Goal: Transaction & Acquisition: Purchase product/service

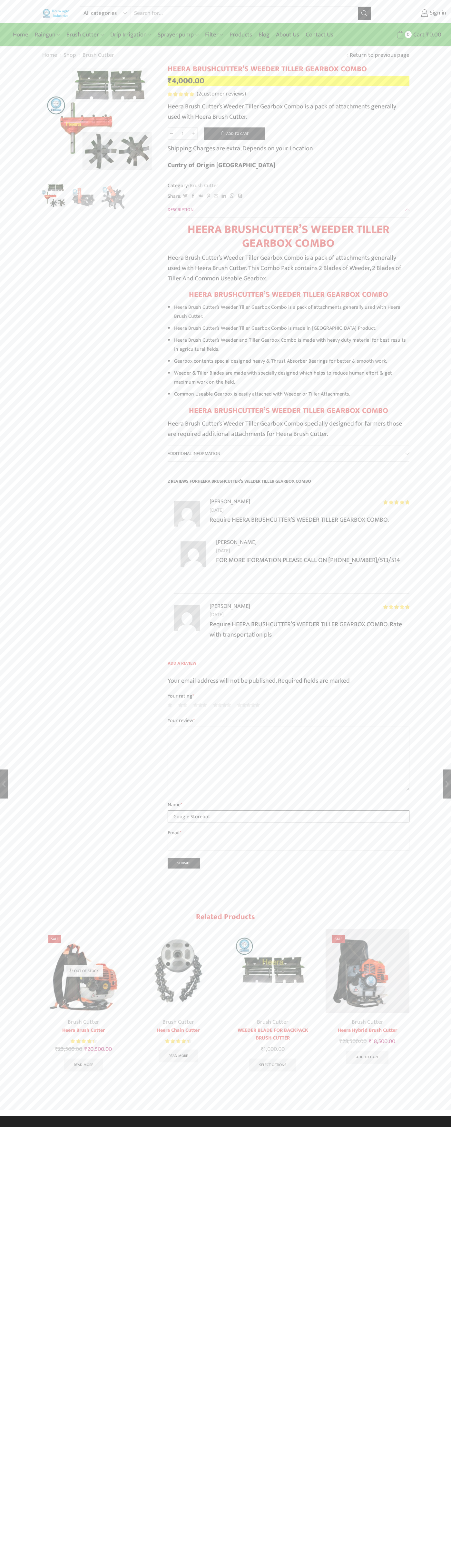
type input "Google Storebot"
click at [235, 134] on button "Add to cart" at bounding box center [234, 134] width 61 height 13
click at [409, 34] on span "Cart" at bounding box center [406, 34] width 13 height 9
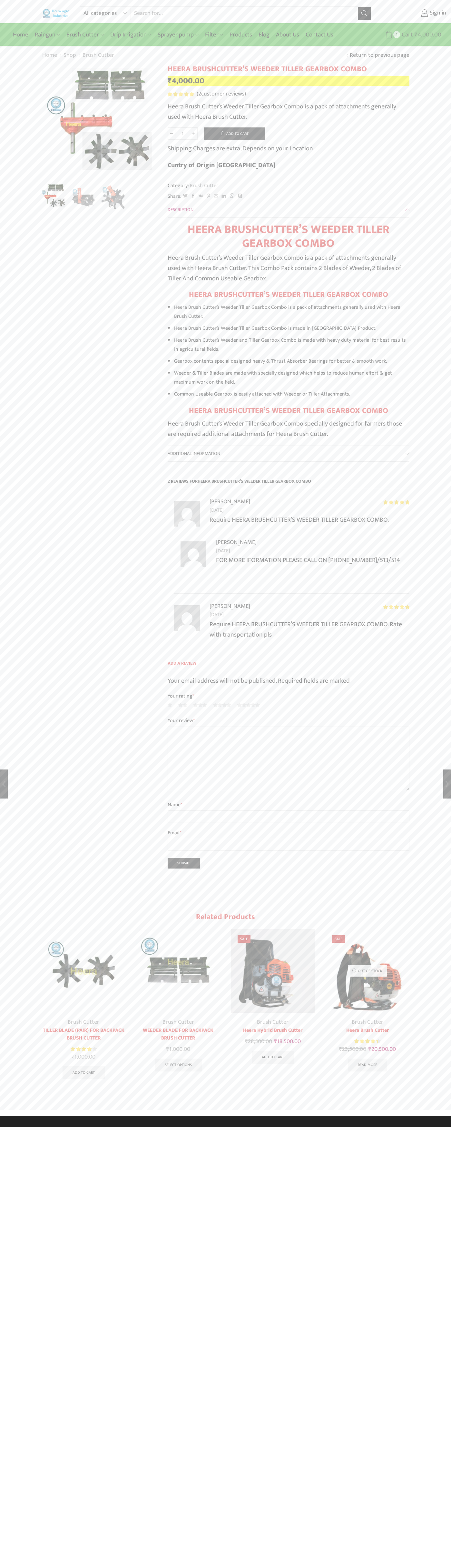
click at [409, 34] on span "Cart" at bounding box center [406, 34] width 13 height 9
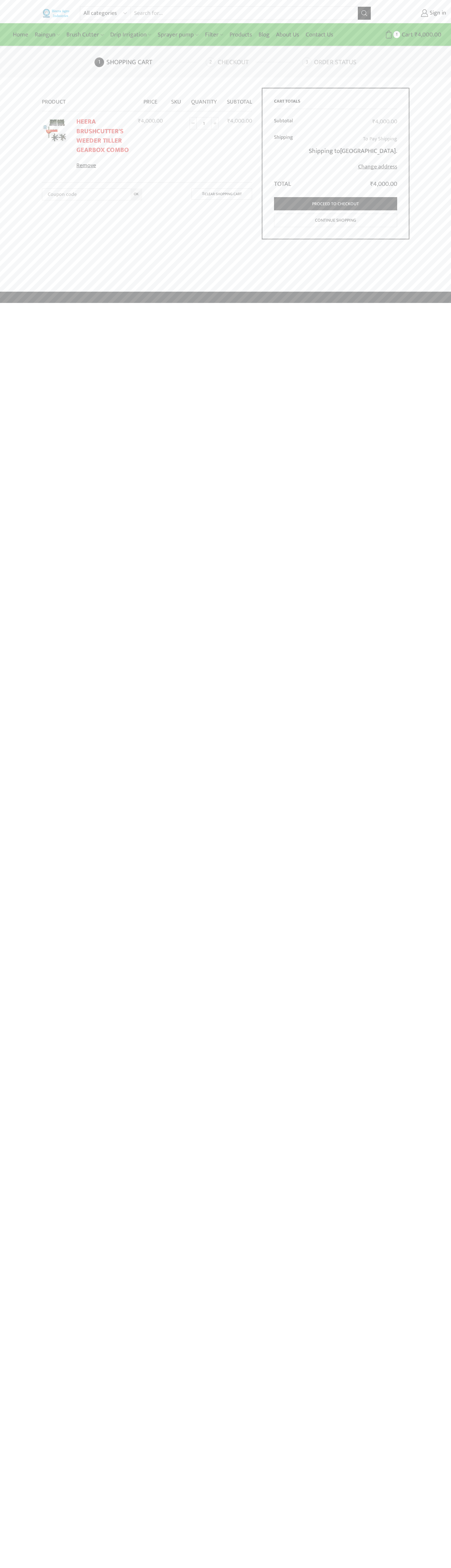
click at [103, 165] on link "Remove" at bounding box center [103, 166] width 54 height 9
